Goal: Book appointment/travel/reservation

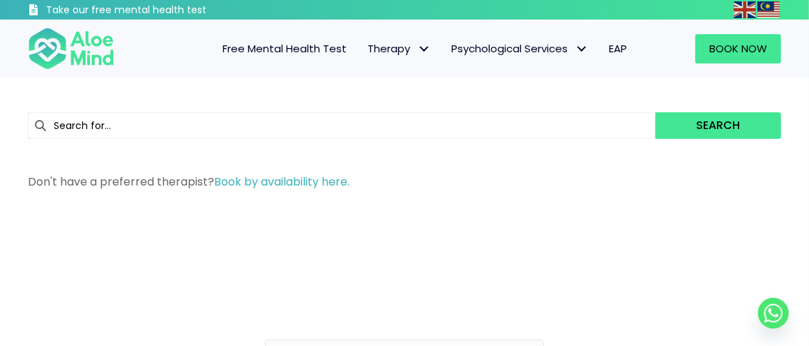
click at [269, 52] on span "Free Mental Health Test" at bounding box center [284, 48] width 124 height 15
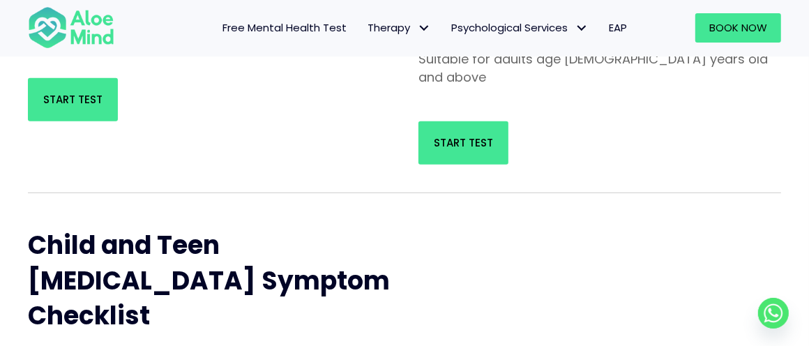
scroll to position [349, 0]
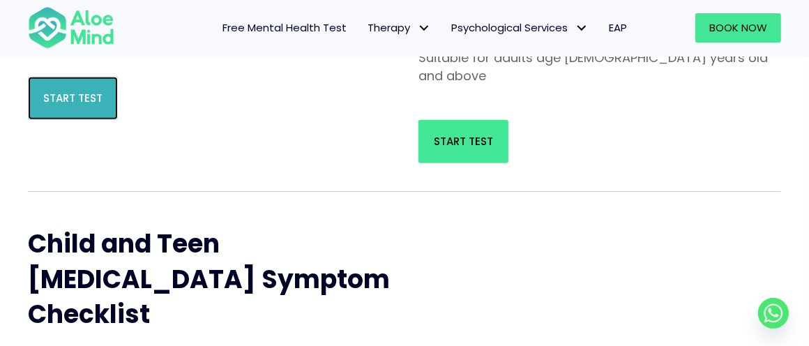
click at [89, 98] on span "Start Test" at bounding box center [72, 98] width 59 height 15
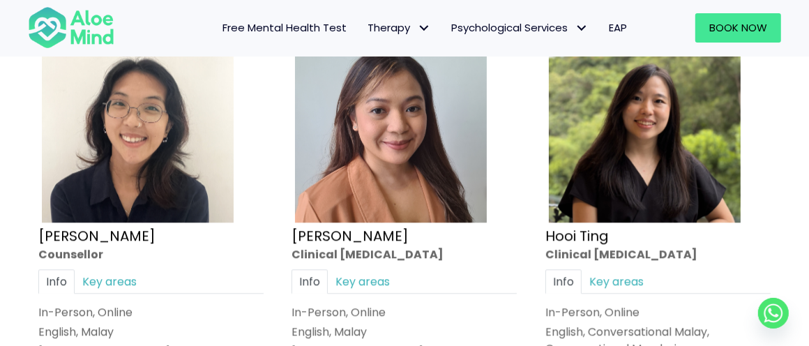
scroll to position [2301, 0]
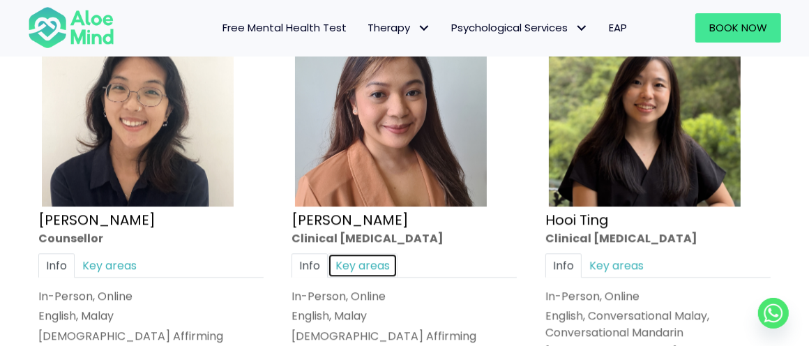
click at [395, 257] on link "Key areas" at bounding box center [363, 265] width 70 height 24
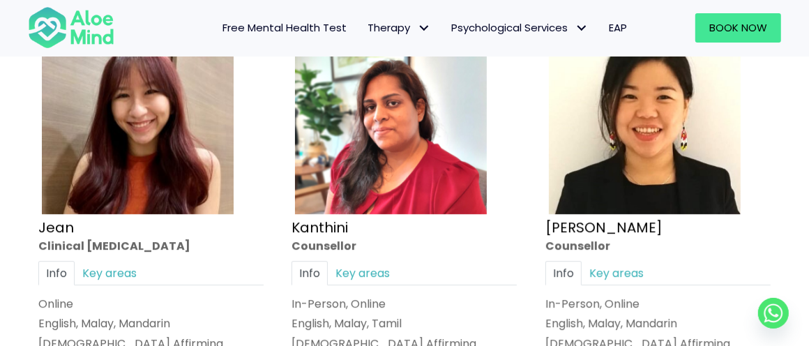
scroll to position [2859, 0]
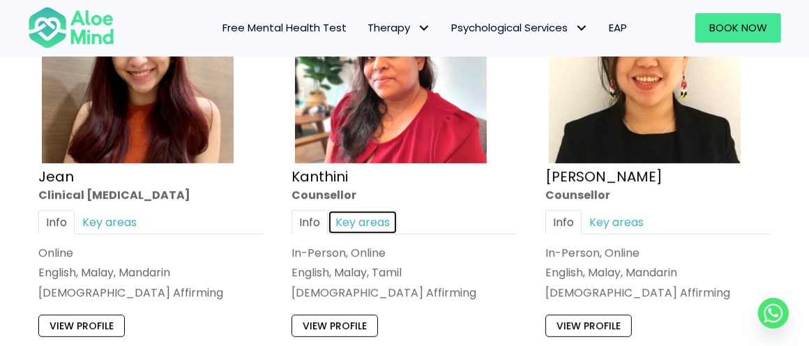
click at [364, 217] on link "Key areas" at bounding box center [363, 222] width 70 height 24
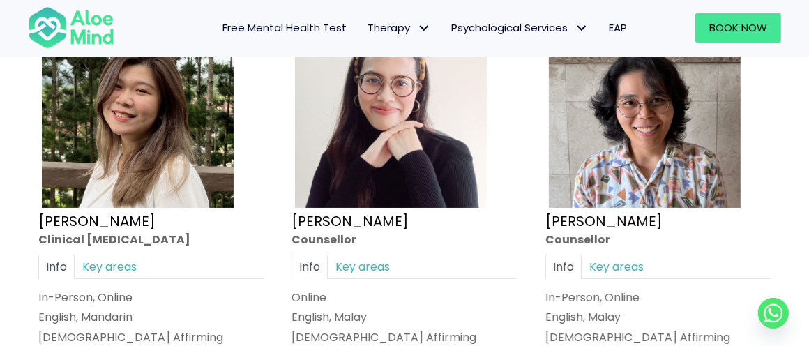
scroll to position [3347, 0]
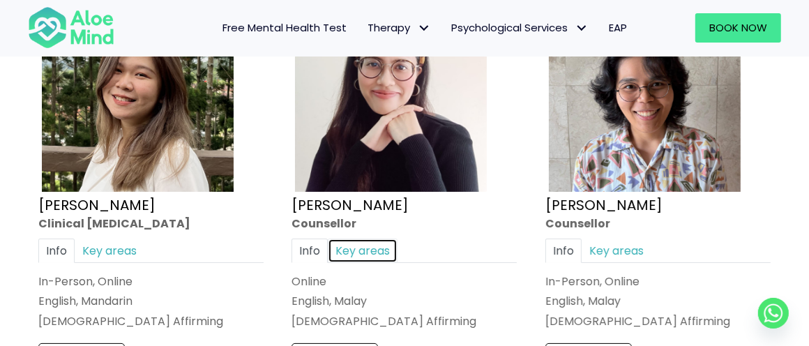
click at [372, 239] on link "Key areas" at bounding box center [363, 251] width 70 height 24
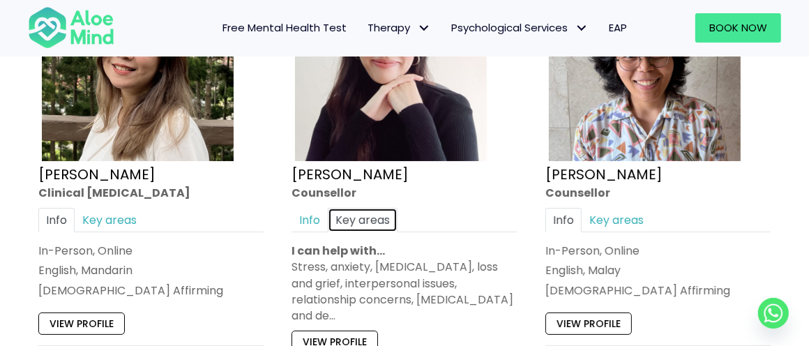
scroll to position [3487, 0]
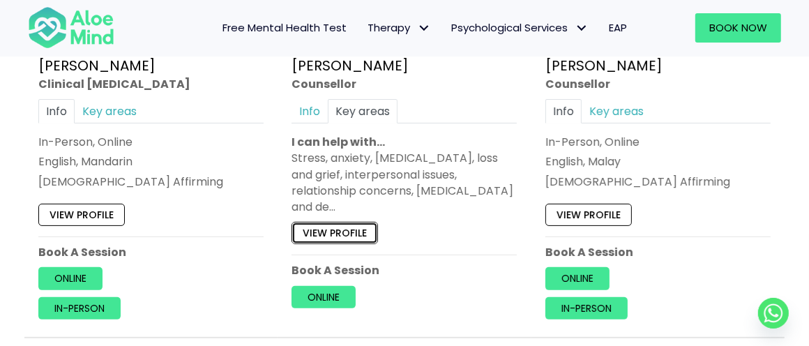
click at [319, 222] on link "View profile" at bounding box center [335, 233] width 86 height 22
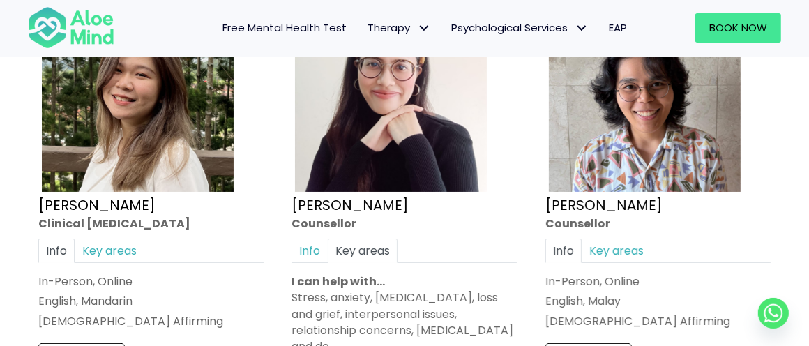
scroll to position [3417, 0]
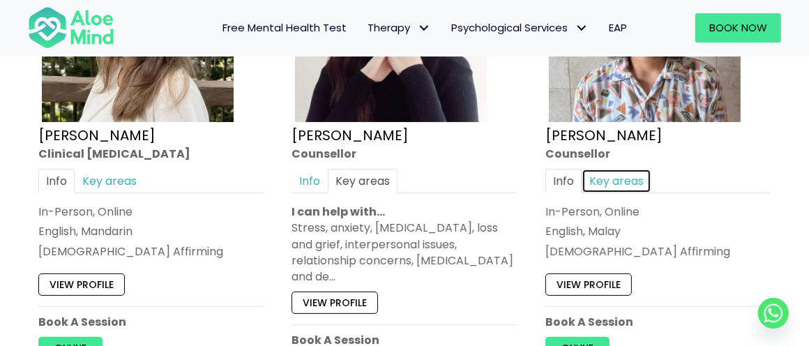
click at [616, 169] on link "Key areas" at bounding box center [617, 181] width 70 height 24
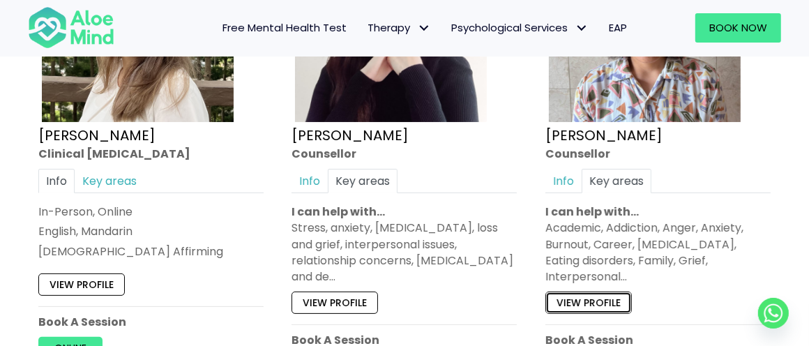
click at [589, 292] on link "View profile" at bounding box center [588, 303] width 86 height 22
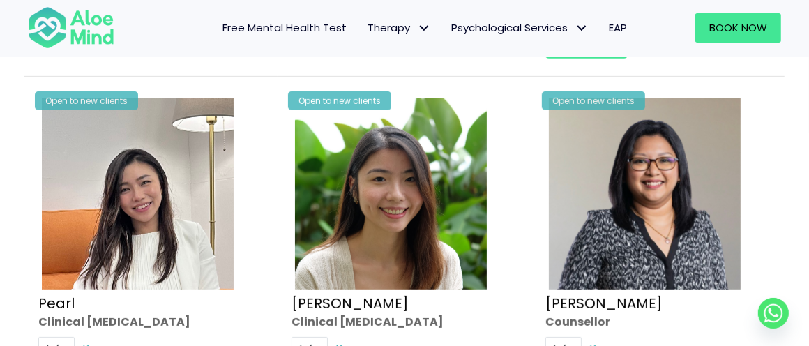
scroll to position [3905, 0]
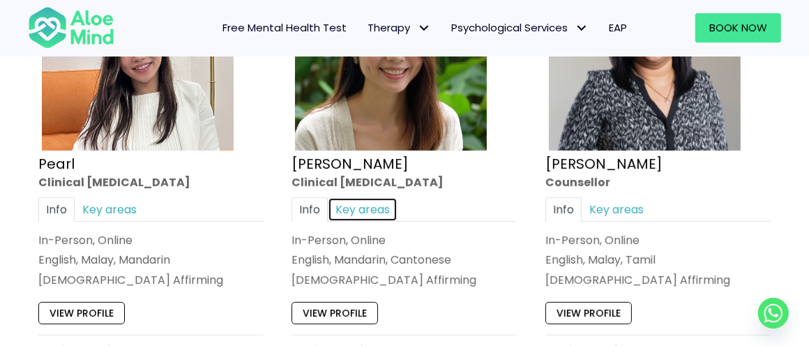
click at [361, 197] on link "Key areas" at bounding box center [363, 209] width 70 height 24
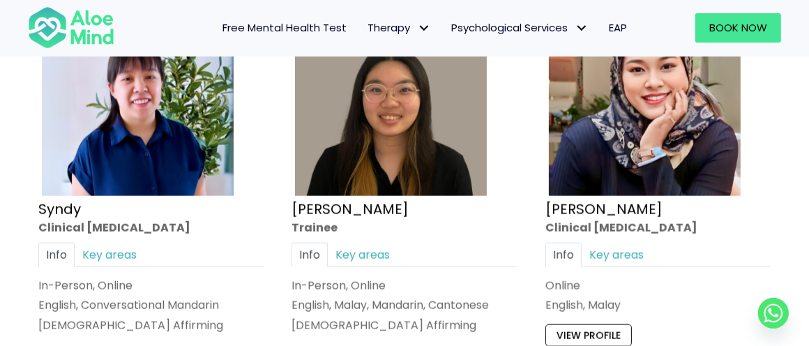
scroll to position [4393, 0]
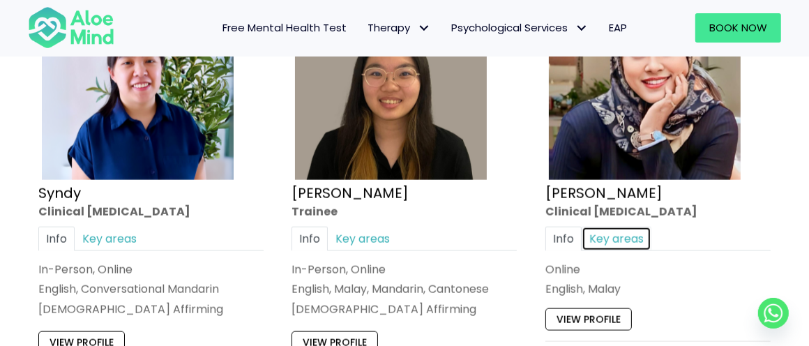
click at [598, 227] on link "Key areas" at bounding box center [617, 239] width 70 height 24
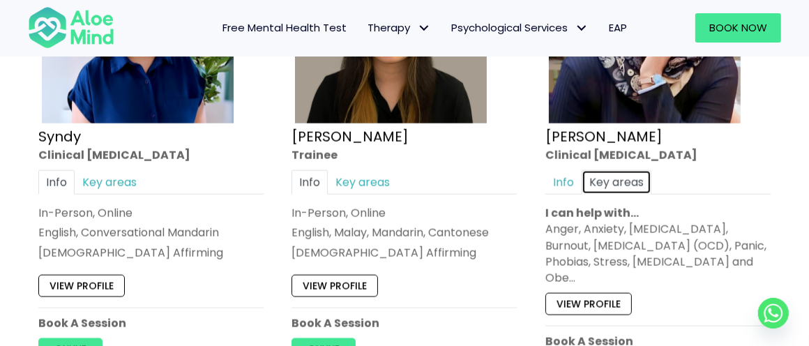
scroll to position [4463, 0]
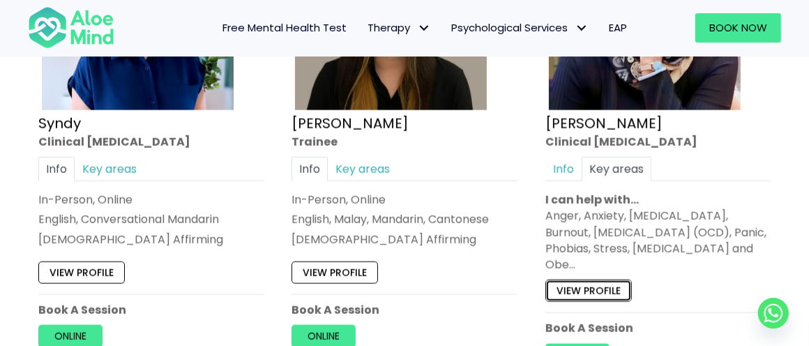
click at [578, 280] on link "View profile" at bounding box center [588, 291] width 86 height 22
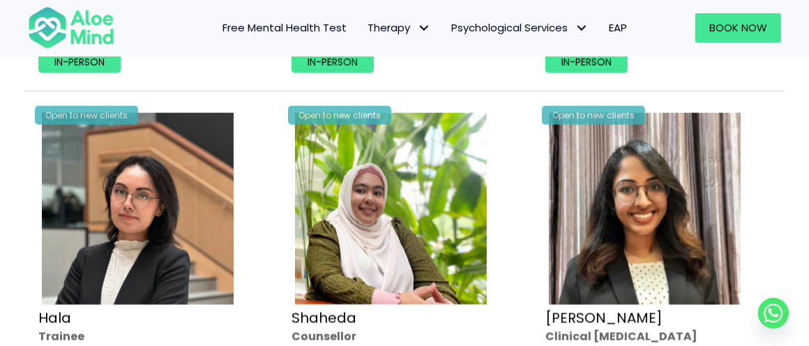
scroll to position [1325, 0]
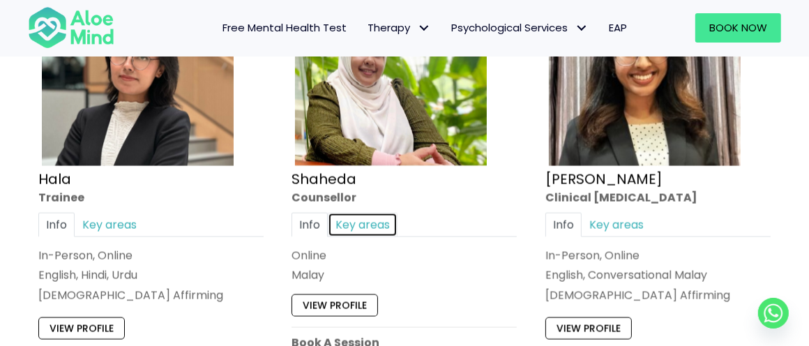
click at [348, 220] on link "Key areas" at bounding box center [363, 225] width 70 height 24
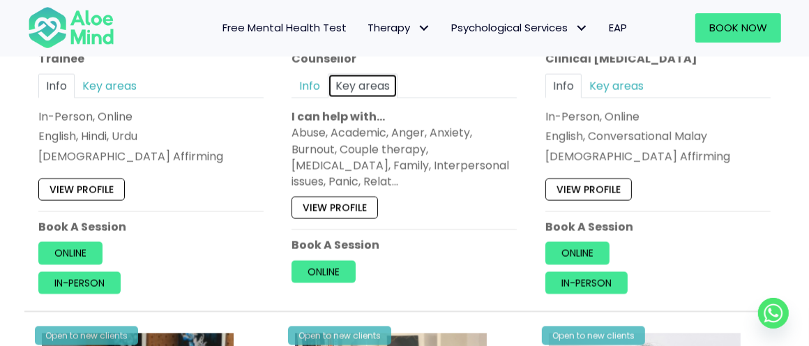
scroll to position [1464, 0]
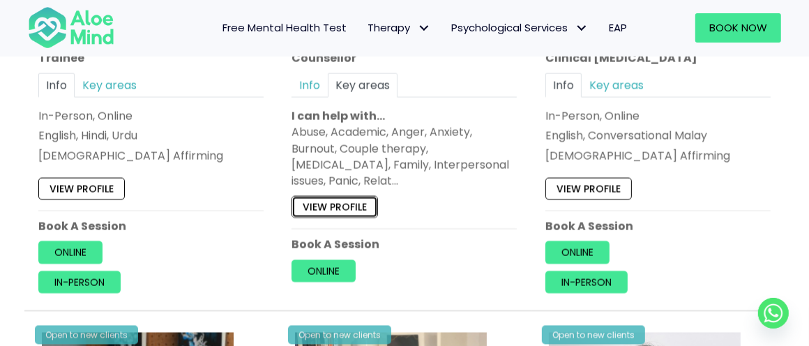
click at [340, 209] on link "View profile" at bounding box center [335, 207] width 86 height 22
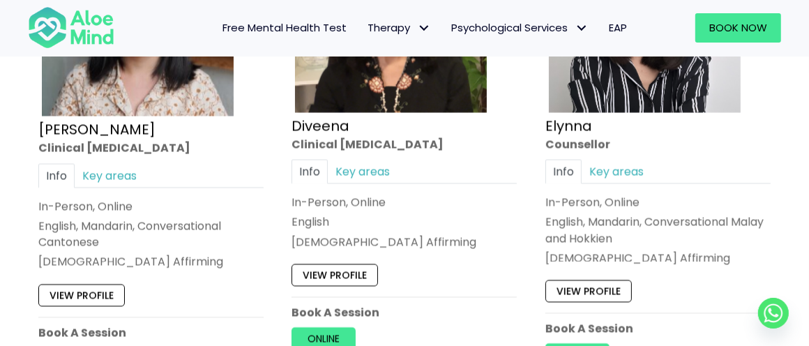
scroll to position [1883, 0]
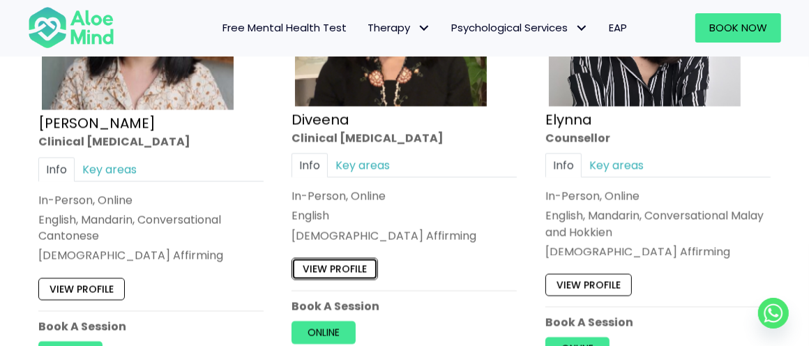
click at [365, 268] on link "View profile" at bounding box center [335, 268] width 86 height 22
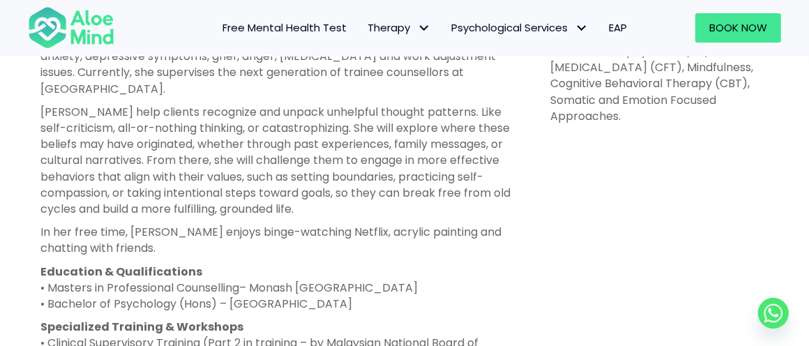
scroll to position [837, 0]
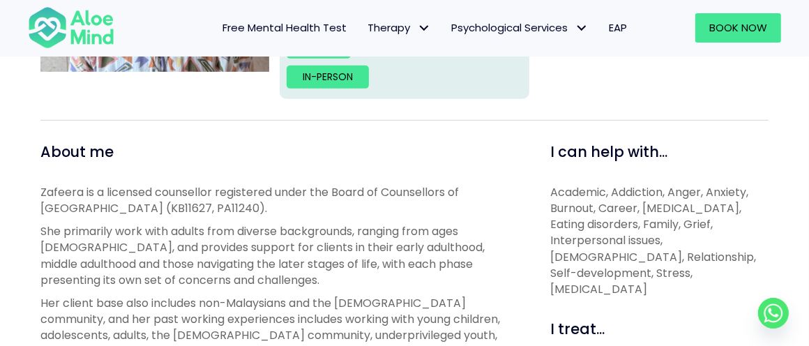
scroll to position [209, 0]
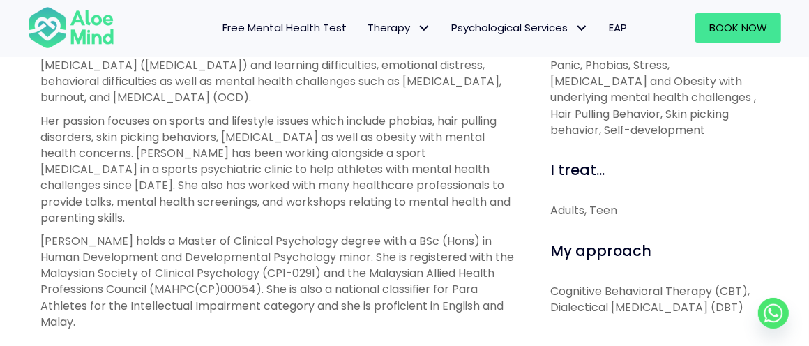
scroll to position [558, 0]
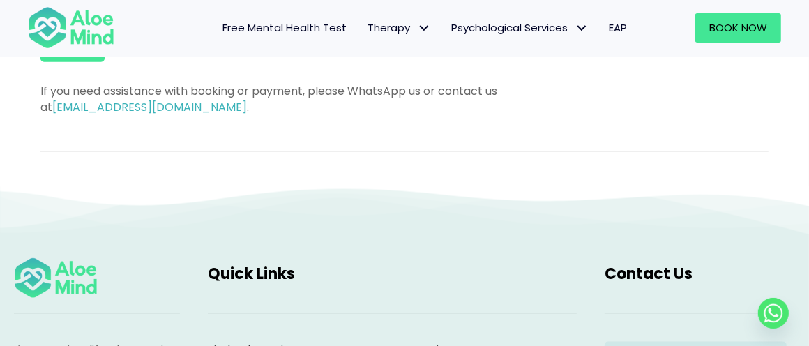
scroll to position [1046, 0]
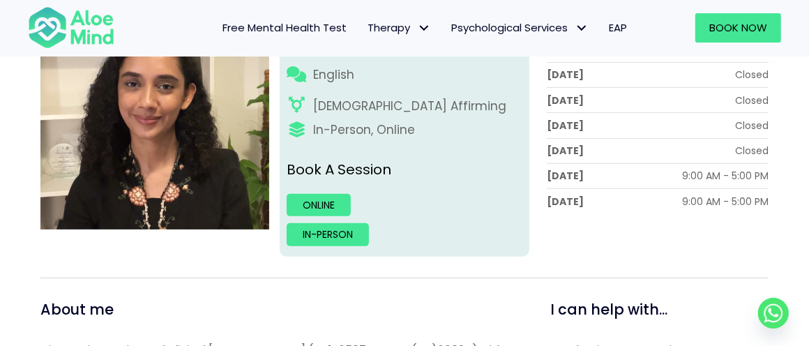
scroll to position [488, 0]
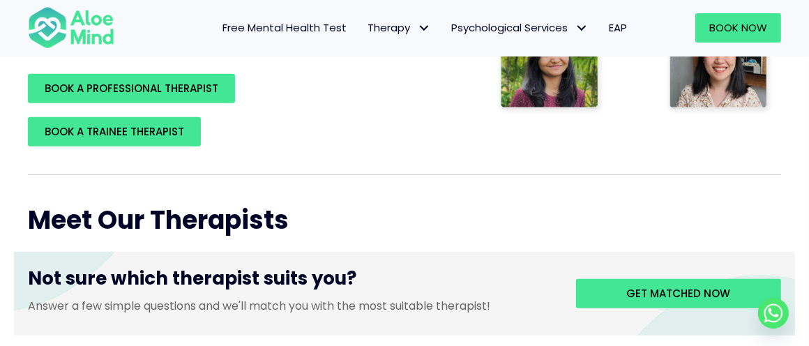
scroll to position [415, 0]
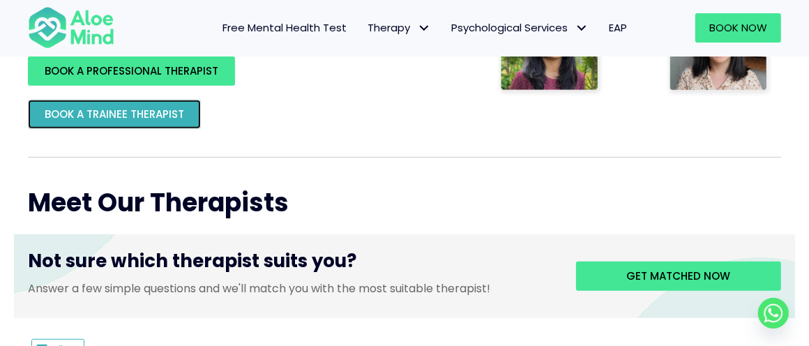
click at [167, 118] on span "BOOK A TRAINEE THERAPIST" at bounding box center [114, 114] width 139 height 15
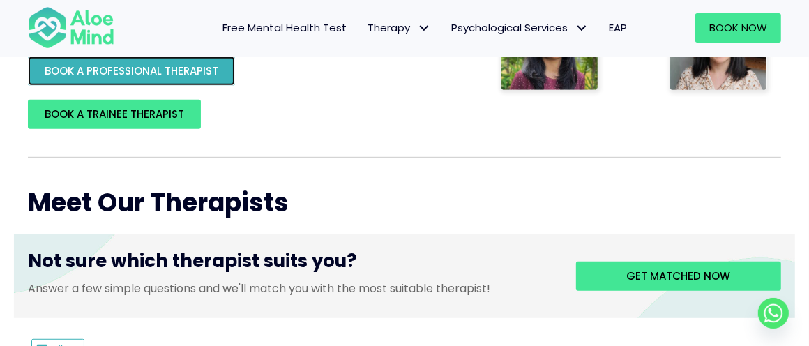
click at [156, 75] on span "BOOK A PROFESSIONAL THERAPIST" at bounding box center [132, 70] width 174 height 15
